Goal: Register for event/course

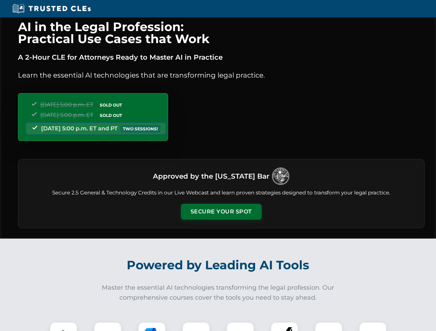
click at [221, 212] on button "Secure Your Spot" at bounding box center [221, 212] width 81 height 16
click at [63, 327] on img at bounding box center [63, 336] width 20 height 20
click at [108, 327] on div at bounding box center [108, 336] width 28 height 28
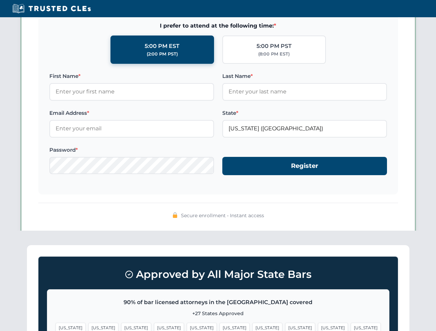
click at [318, 327] on span "[US_STATE]" at bounding box center [333, 328] width 30 height 10
